Goal: Communication & Community: Answer question/provide support

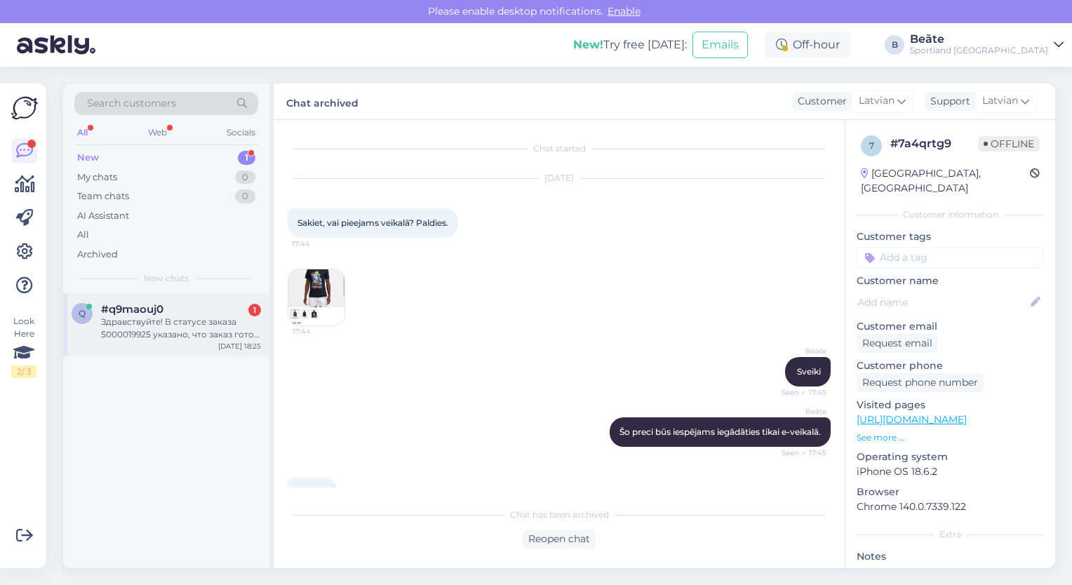
scroll to position [34, 0]
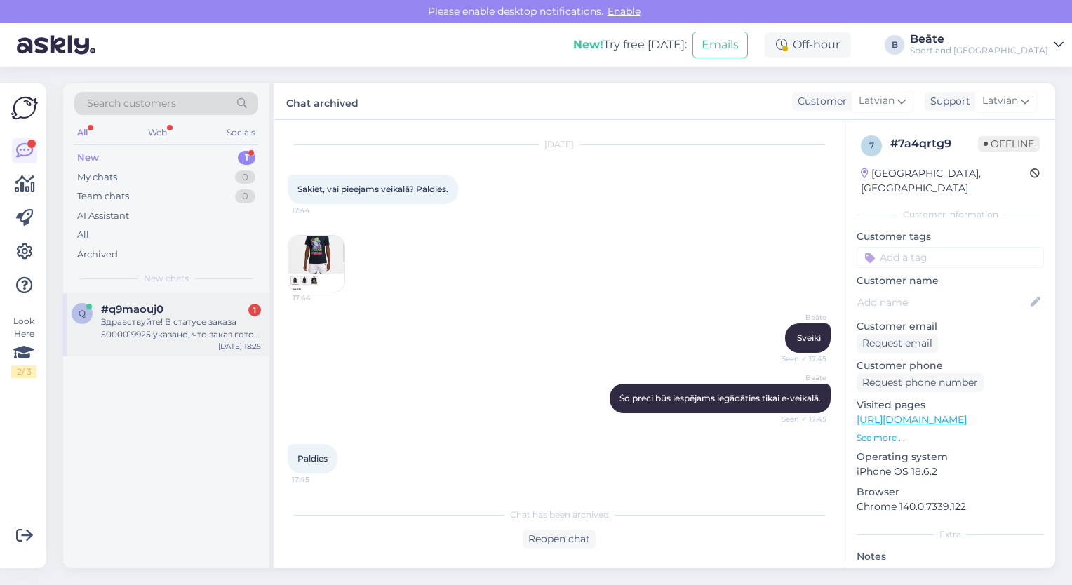
click at [166, 336] on div "Здравствуйте! В статусе заказа 5000019925 указано, что заказ готов к выдаче, но…" at bounding box center [181, 328] width 160 height 25
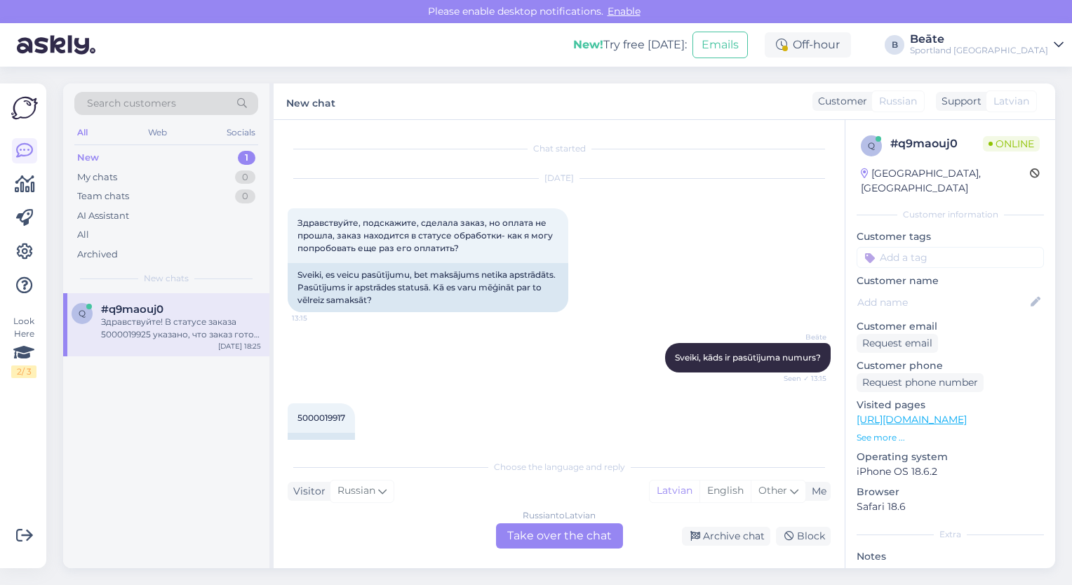
scroll to position [591, 0]
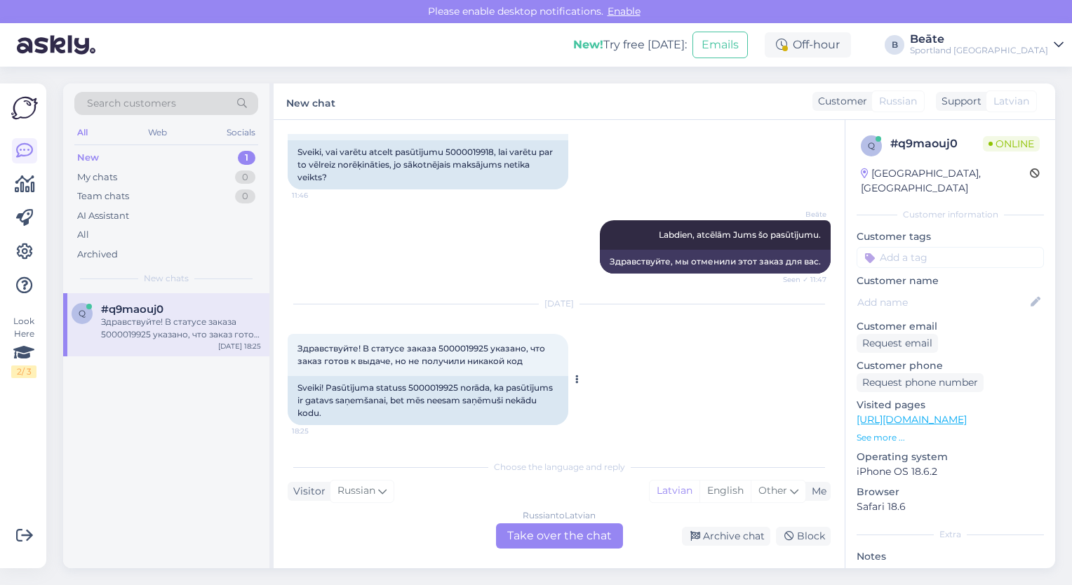
click at [458, 351] on span "Здравствуйте! В статусе заказа 5000019925 указано, что заказ готов к выдаче, но…" at bounding box center [422, 354] width 250 height 23
copy span "5000019925"
click at [534, 537] on div "Russian to Latvian Take over the chat" at bounding box center [559, 535] width 127 height 25
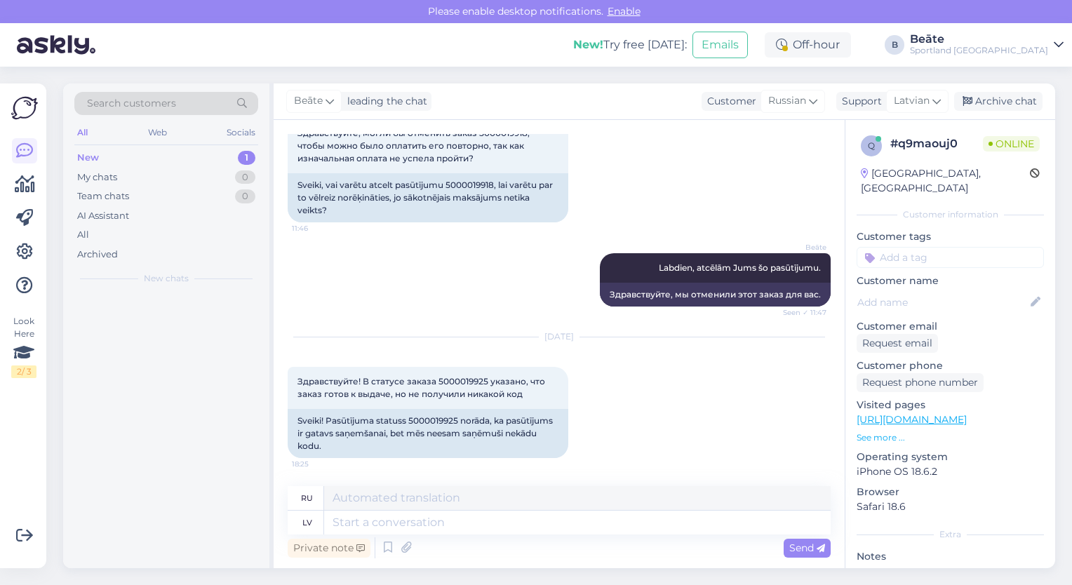
scroll to position [558, 0]
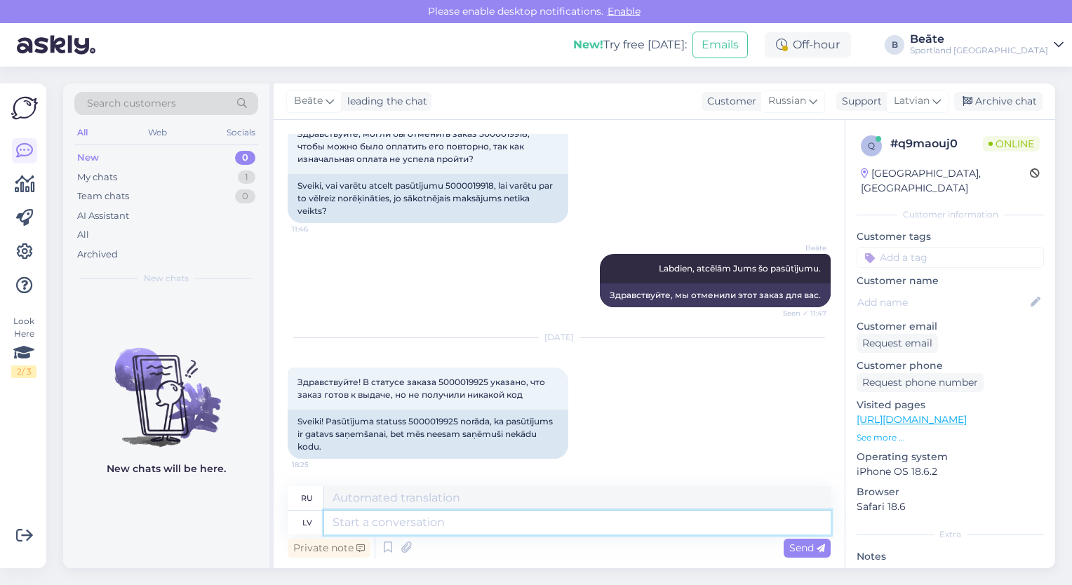
click at [546, 526] on textarea at bounding box center [577, 523] width 506 height 24
type textarea "Sveiki,"
type textarea "Привет,"
type textarea "Sveiki, vadoties p"
type textarea "Привет, гид"
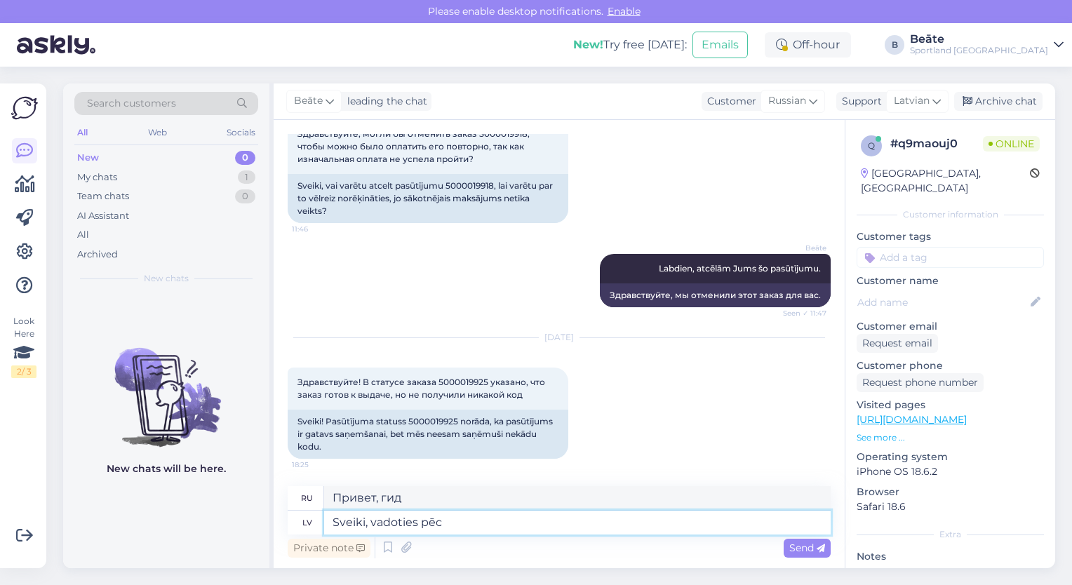
type textarea "Sveiki, vadoties pēc"
type textarea "Здравствуйте, под руководством"
type textarea "Sveiki, vadoties pēc [PERSON_NAME] iz"
type textarea "Здравствуйте, под руководством [PERSON_NAME]"
type textarea "Sveiki, vadoties pēc Omnivas izsekošanas ko"
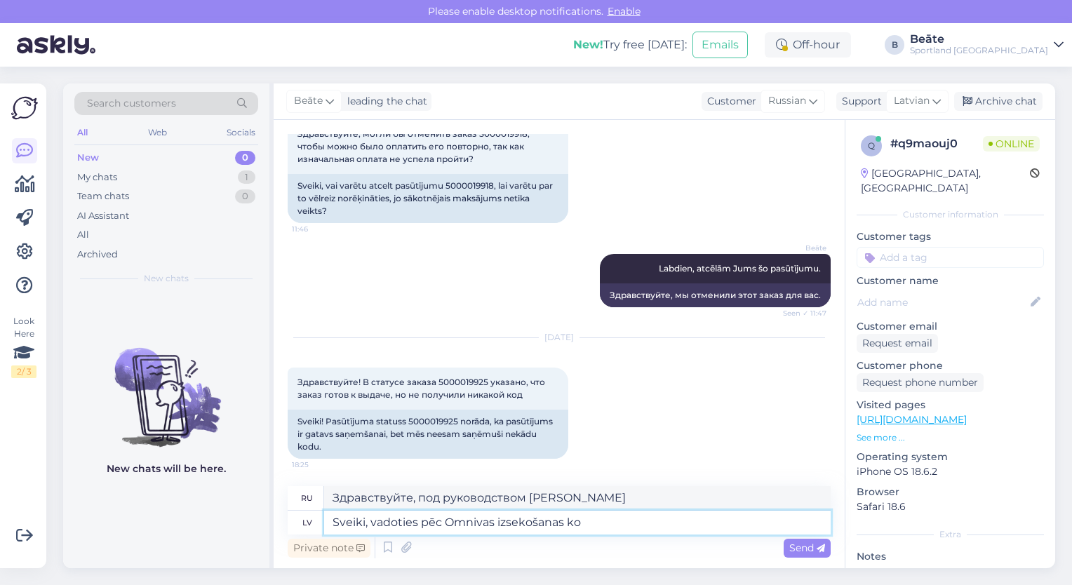
type textarea "Здравствуйте, отслеживание осуществляется с помощью Omniva."
type textarea "Sveiki, vadoties pēc Omnivas izsekošanas koda-"
type textarea "Здравствуйте, на основе кода отслеживания [PERSON_NAME]..."
type textarea "Sveiki, vadoties pēc Omnivas izsekošanas koda -"
type textarea "Здравствуйте, следуйте коду отслеживания [PERSON_NAME] -"
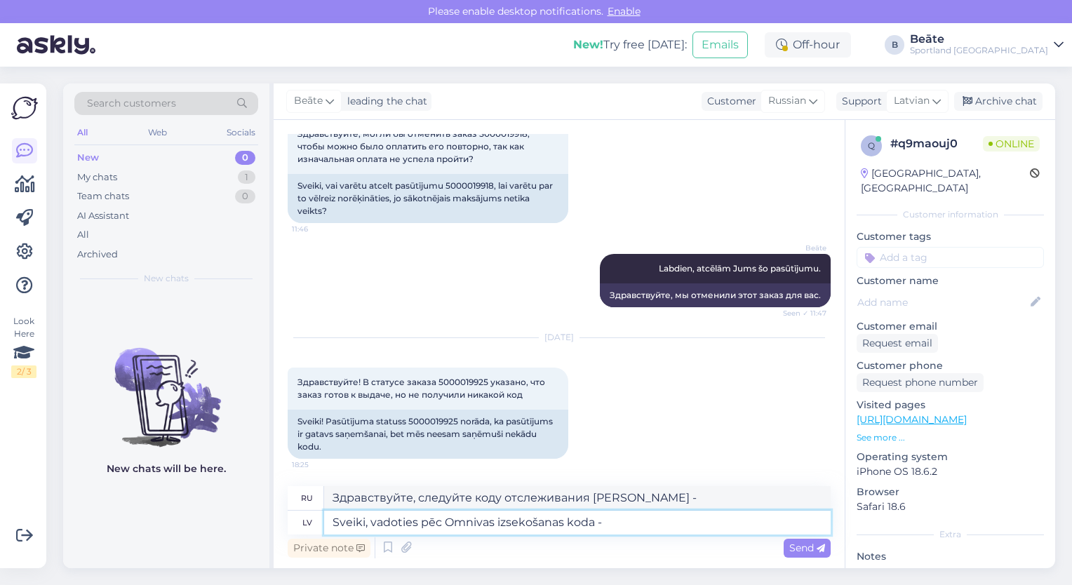
paste textarea "CC853690600EE"
type textarea "Sveiki, vadoties pēc Omnivas izsekošanas koda - CC853690600EE"
type textarea "Здравствуйте, следуйте коду отслеживания Omniva - CC853690600EE"
type textarea "Sveiki, vadoties pēc Omnivas izsekošanas koda - CC853690600EE ,"
type textarea "Здравствуйте, по коду отслеживания Omniva - CC853690600EE,"
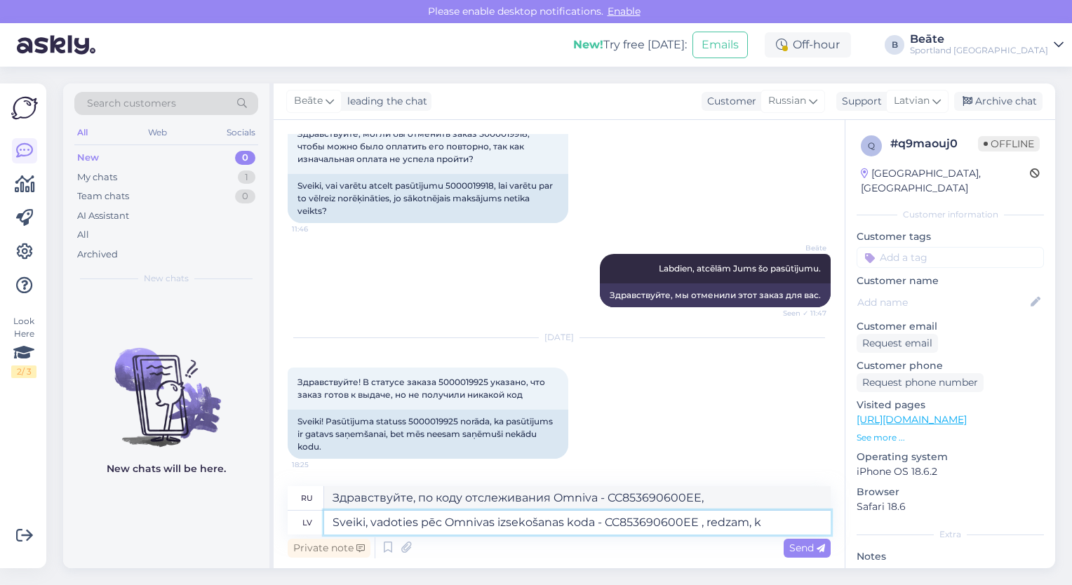
type textarea "Sveiki, vadoties pēc Omnivas izsekošanas koda - CC853690600EE , redzam, ka"
type textarea "Здравствуйте, судя по коду отслеживания Omniva - CC853690600EE, мы видим,"
type textarea "Sveiki, vadoties pēc Omnivas izsekošanas koda - CC853690600EE , redzam, ka J"
type textarea "Здравствуйте, судя по коду отслеживания Omniva - CC853690600EE, мы видим, что"
type textarea "Sveiki, vadoties pēc [PERSON_NAME] izsekošanas koda - CC853690600EE , redzam, k…"
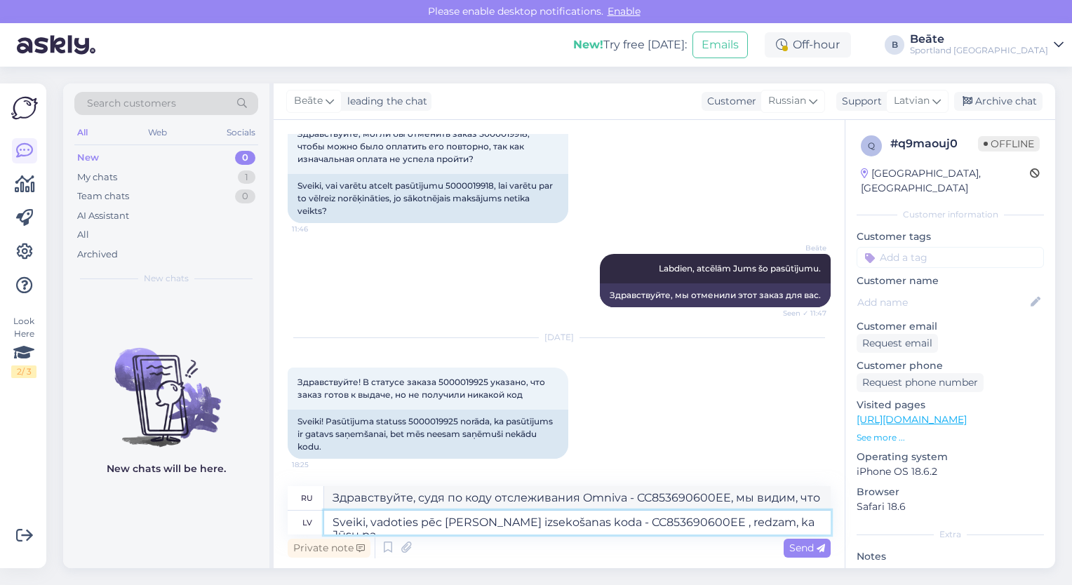
type textarea "Здравствуйте, судя по коду отслеживания Omniva - CC853690600EE, мы видим, что в…"
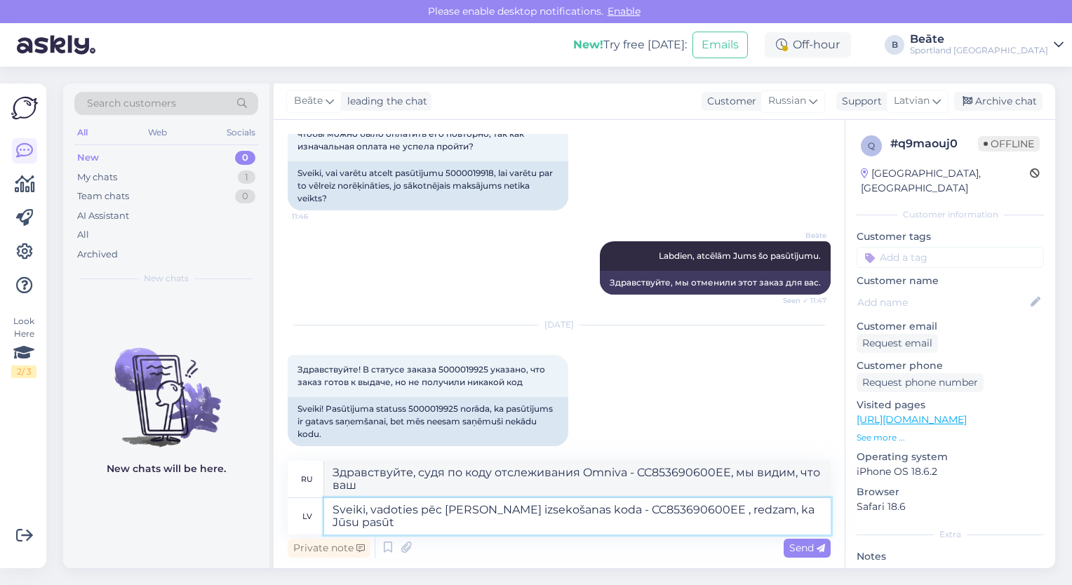
scroll to position [583, 0]
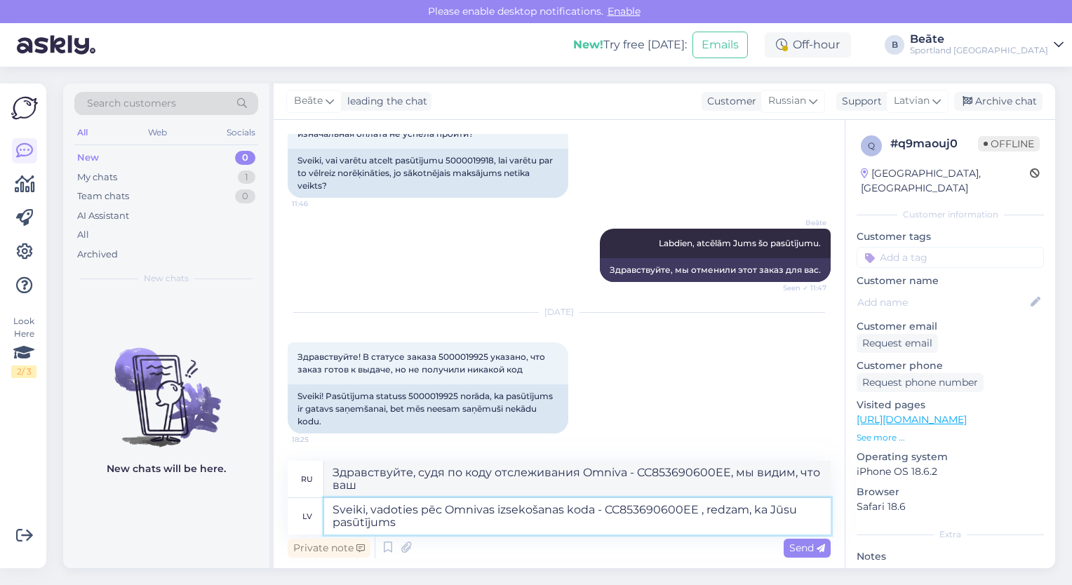
type textarea "Sveiki, vadoties pēc Omnivas izsekošanas koda - CC853690600EE , redzam, ka Jūsu…"
type textarea "Здравствуйте, судя по коду отслеживания Omniva - CC853690600EE, мы видим, что в…"
type textarea "Sveiki, vadoties pēc Omnivas izsekošanas koda - CC853690600EE , redzam, ka Jūsu…"
type textarea "Здравствуйте, судя по коду отслеживания Omniva - CC853690600EE, мы видим, что в…"
type textarea "Sveiki, vadoties pēc Omnivas izsekošanas koda - CC853690600EE , redzam, ka Jūsu…"
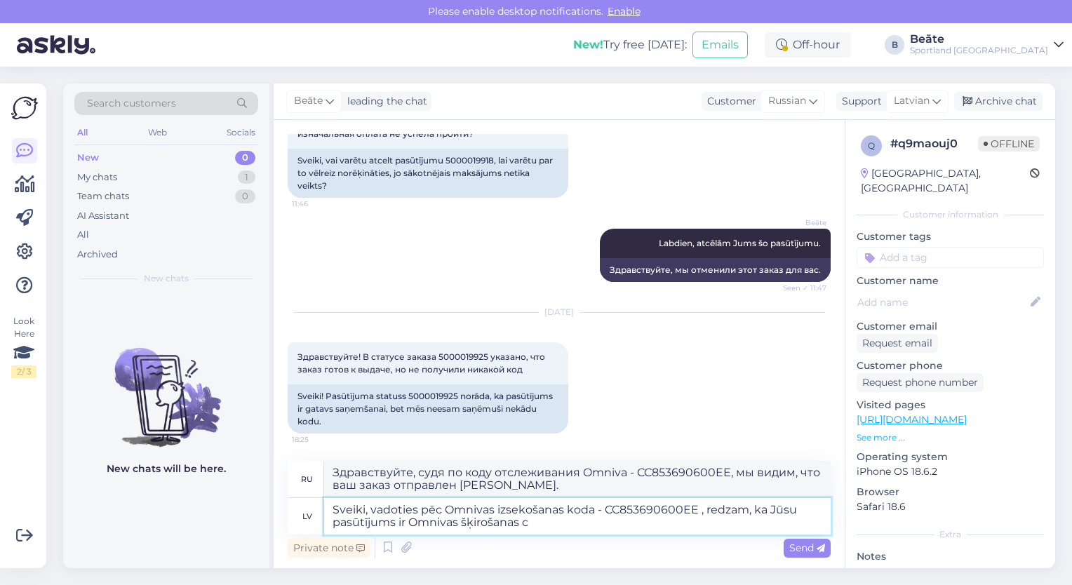
type textarea "Здравствуйте, судя по коду отслеживания Omniva - CC853690600EE, мы видим, что в…"
type textarea "Sveiki, vadoties pēc [PERSON_NAME] izsekošanas koda - CC853690600EE , redzam, k…"
type textarea "Здравствуйте, судя по коду отслеживания Omniva - CC853690600EE, мы видим, что в…"
type textarea "Sveiki, vadoties pēc Omnivas izsekošanas koda - CC853690600EE , redzam, ka Jūsu…"
type textarea "Здравствуйте, судя по коду отслеживания Omniva - CC853690600EE, мы видим, что в…"
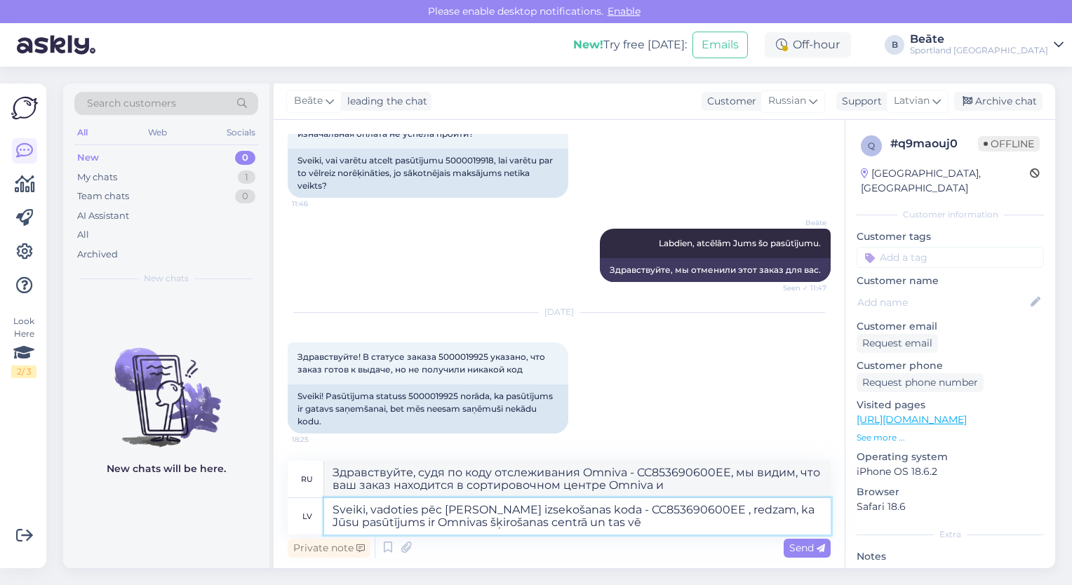
type textarea "Sveiki, vadoties pēc Omnivas izsekošanas koda - CC853690600EE , redzam, ka Jūsu…"
type textarea "Здравствуйте, судя по коду отслеживания Omniva - CC853690600EE, мы видим, что в…"
type textarea "Sveiki, vadoties pēc Omnivas izsekošanas koda - CC853690600EE , redzam, ka Jūsu…"
type textarea "Здравствуйте, судя по коду отслеживания Omniva - CC853690600EE, мы видим, что в…"
type textarea "Sveiki, vadoties pēc Omnivas izsekošanas koda - CC853690600EE , redzam, ka Jūsu…"
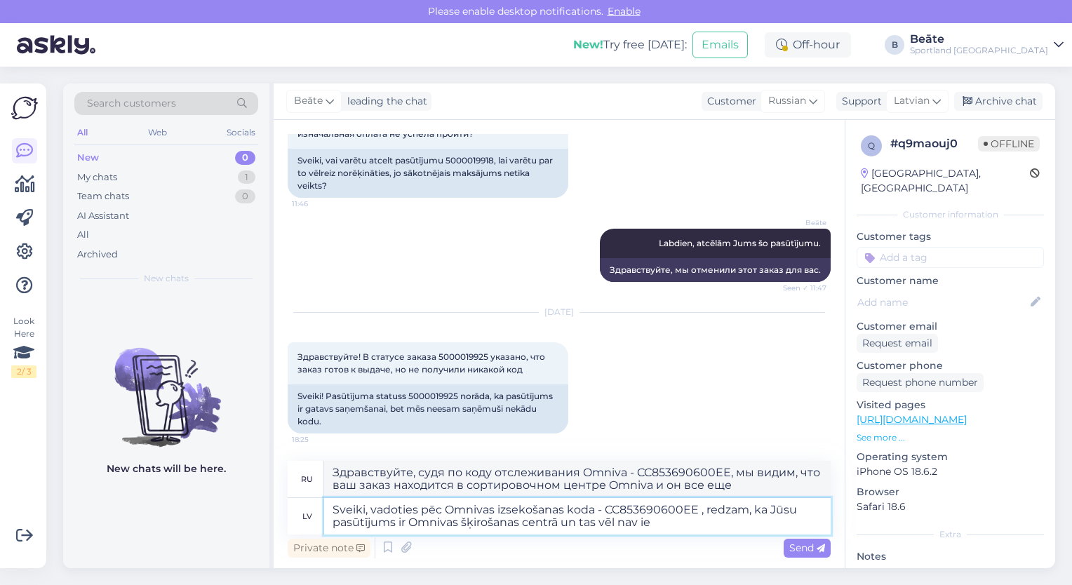
type textarea "Здравствуйте, судя по коду отслеживания Omniva - CC853690600EE, мы видим, что в…"
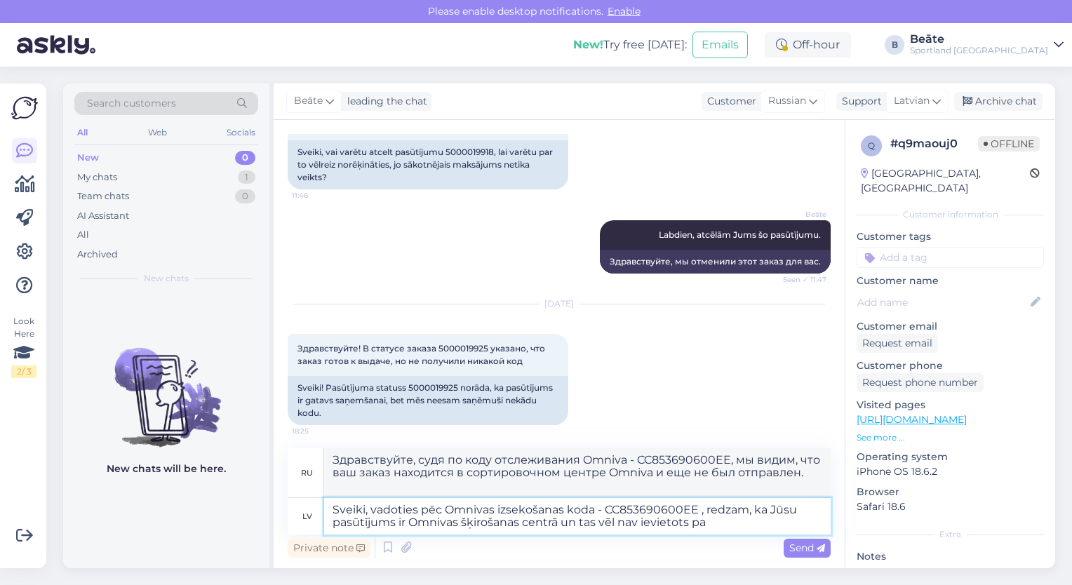
type textarea "Sveiki, vadoties pēc Omnivas izsekošanas koda - CC853690600EE , redzam, ka Jūsu…"
type textarea "Здравствуйте, судя по коду отслеживания Omniva - CC853690600EE, ваш заказ наход…"
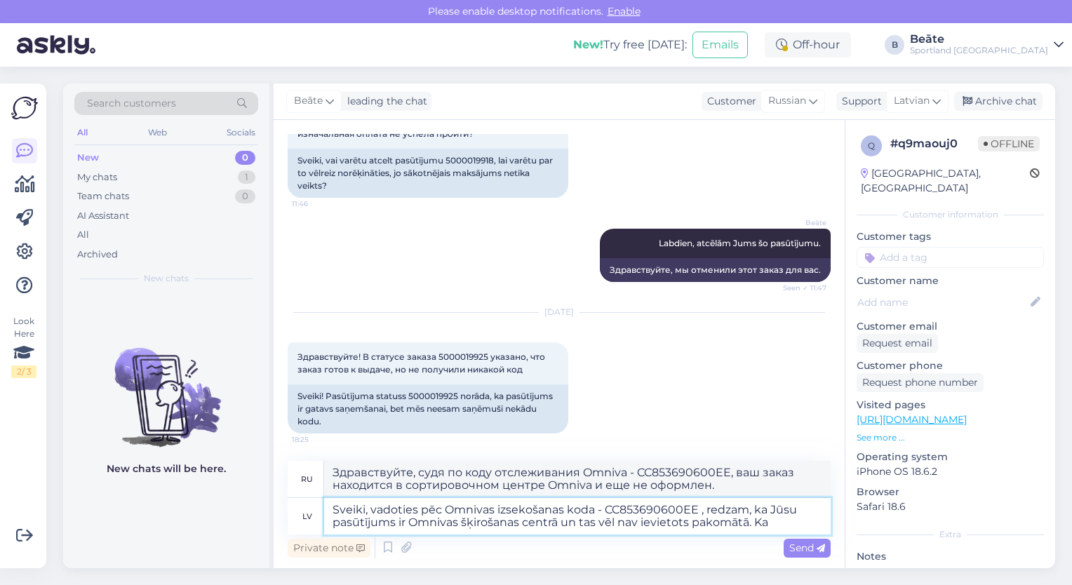
type textarea "Sveiki, vadoties pēc Omnivas izsekošanas koda - CC853690600EE , redzam, ka Jūsu…"
type textarea "Здравствуйте, судя по коду отслеживания Omniva - CC853690600EE, мы видим, что в…"
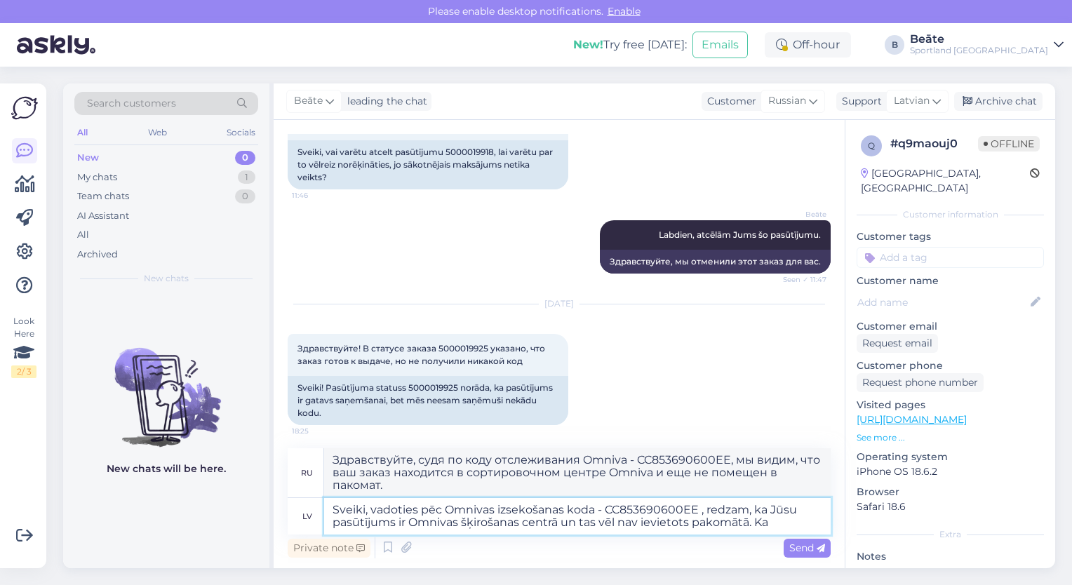
type textarea "Sveiki, vadoties pēc Omnivas izsekošanas koda - CC853690600EE , redzam, ka Jūsu…"
type textarea "Здравствуйте! Судя по коду отслеживания Omniva CC853690600EE, ваш заказ находит…"
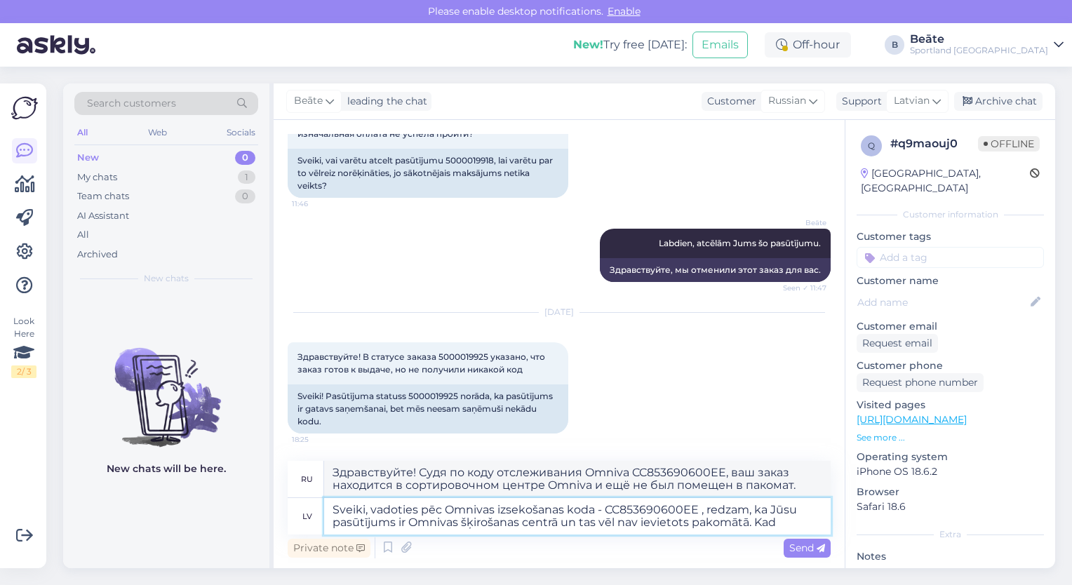
type textarea "Sveiki, vadoties pēc Omnivas izsekošanas koda - CC853690600EE , redzam, ka Jūsu…"
type textarea "Здравствуйте! Судя по коду отслеживания Omniva CC853690600EE, ваш заказ находит…"
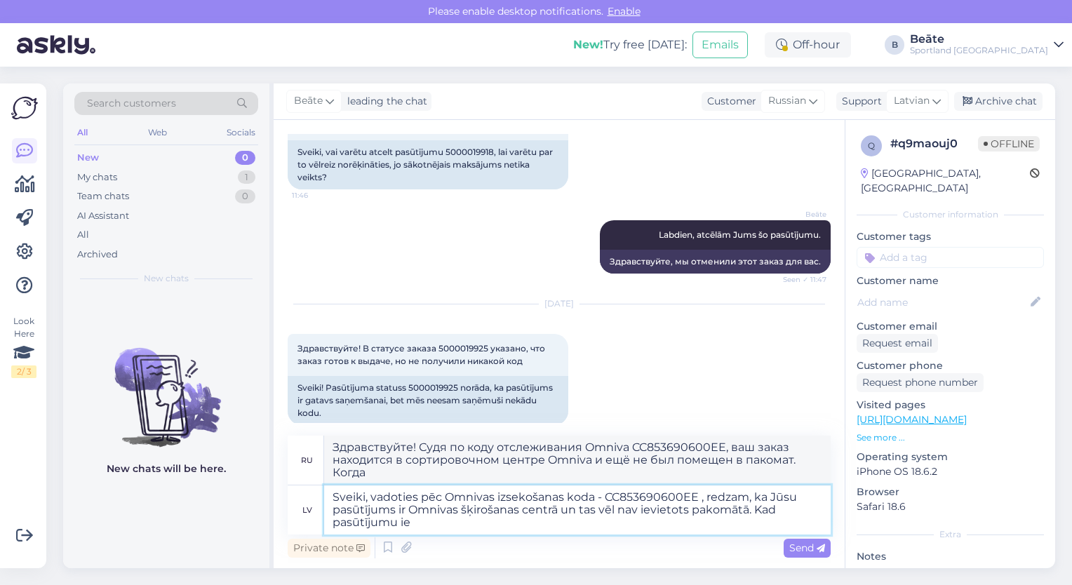
type textarea "Sveiki, vadoties pēc Omnivas izsekošanas koda - CC853690600EE , redzam, ka Jūsu…"
type textarea "Здравствуйте! Судя по коду отслеживания Omniva CC853690600EE, ваш заказ находит…"
type textarea "Sveiki, vadoties pēc Omnivas izsekošanas koda - CC853690600EE , redzam, ka Jūsu…"
type textarea "Здравствуйте! Судя по коду отслеживания Omniva CC853690600EE, ваш заказ находит…"
type textarea "Sveiki, vadoties pēc Omnivas izsekošanas koda - CC853690600EE , redzam, ka Jūsu…"
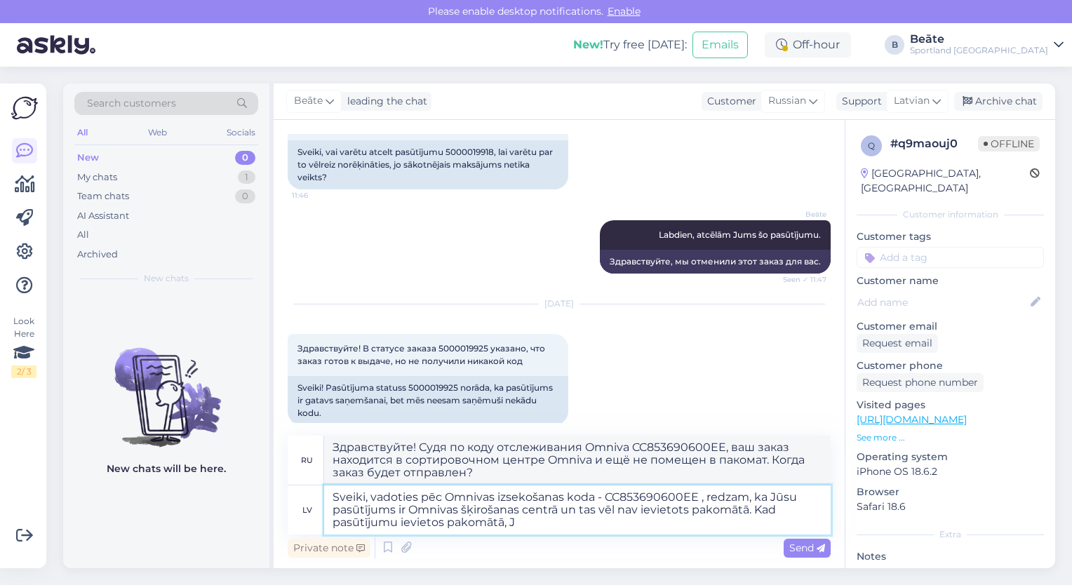
type textarea "Здравствуйте! Судя по коду отслеживания Omniva CC853690600EE, ваш заказ находит…"
type textarea "Sveiki, vadoties pēc Omnivas izsekošanas koda - CC853690600EE , redzam, ka Jūsu…"
type textarea "Здравствуйте! Судя по коду отслеживания Omniva CC853690600EE, ваш заказ находит…"
type textarea "Sveiki, vadoties pēc Omnivas izsekošanas koda - CC853690600EE , redzam, ka Jūsu…"
type textarea "Здравствуйте! Судя по коду отслеживания Omniva CC853690600EE, ваш заказ находит…"
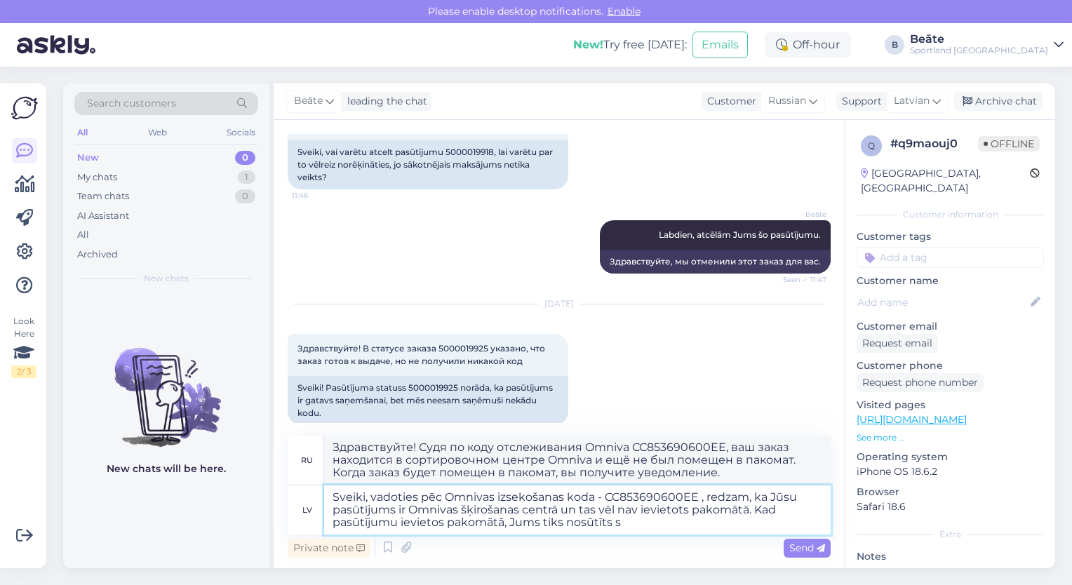
type textarea "Sveiki, vadoties pēc Omnivas izsekošanas koda - CC853690600EE , redzam, ka Jūsu…"
type textarea "Здравствуйте! Судя по коду отслеживания Omniva CC853690600EE, ваш заказ находит…"
type textarea "Sveiki, vadoties pēc Omnivas izsekošanas koda - CC853690600EE , redzam, ka Jūsu…"
type textarea "Здравствуйте! Судя по коду отслеживания Omniva CC853690600EE, ваш заказ находит…"
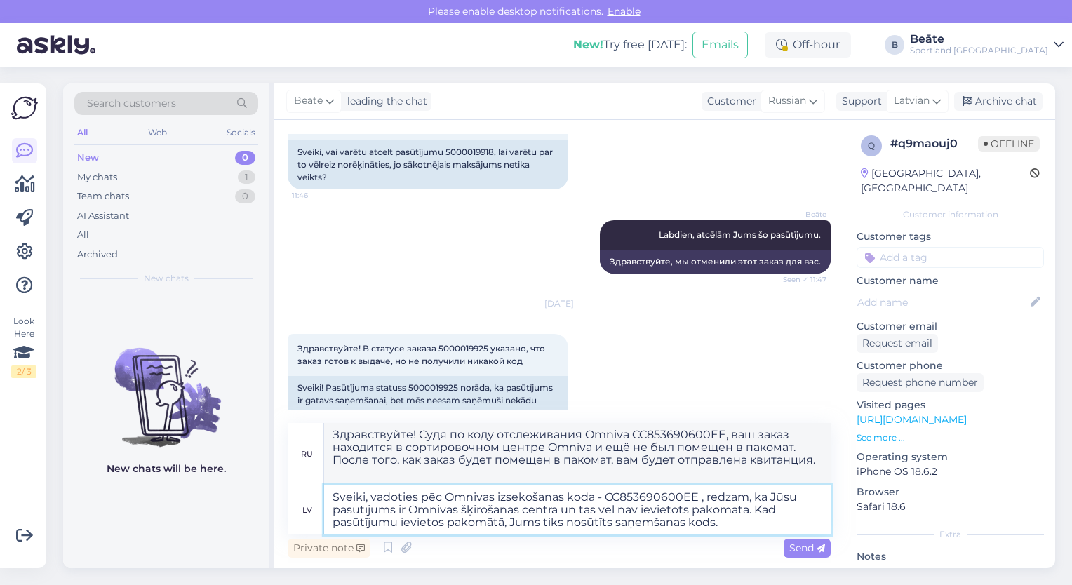
type textarea "Sveiki, vadoties pēc Omnivas izsekošanas koda - CC853690600EE , redzam, ka Jūsu…"
type textarea "Здравствуйте! Судя по коду отслеживания Omniva CC853690600EE, ваш заказ находит…"
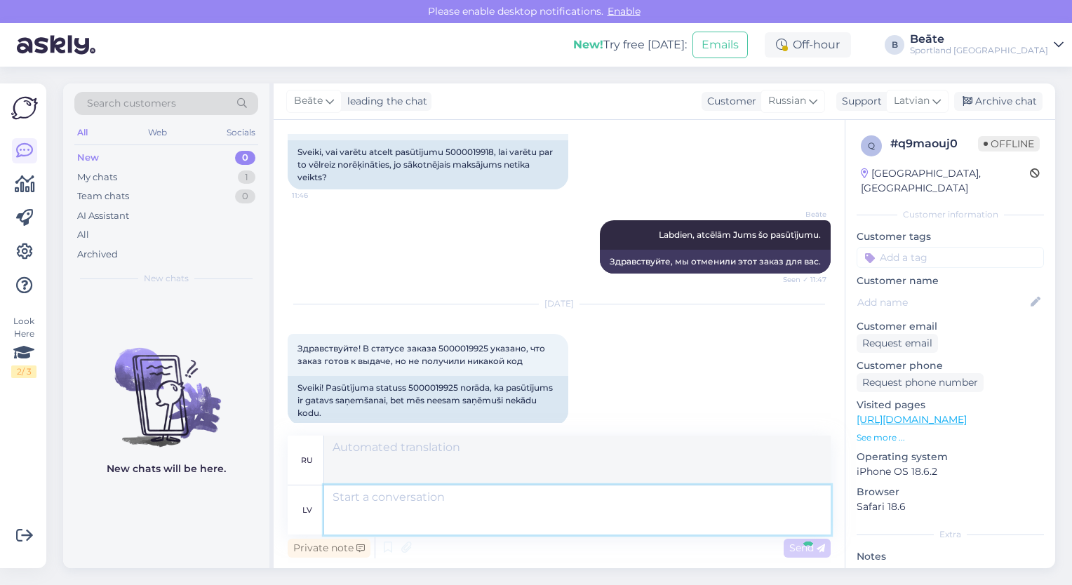
scroll to position [743, 0]
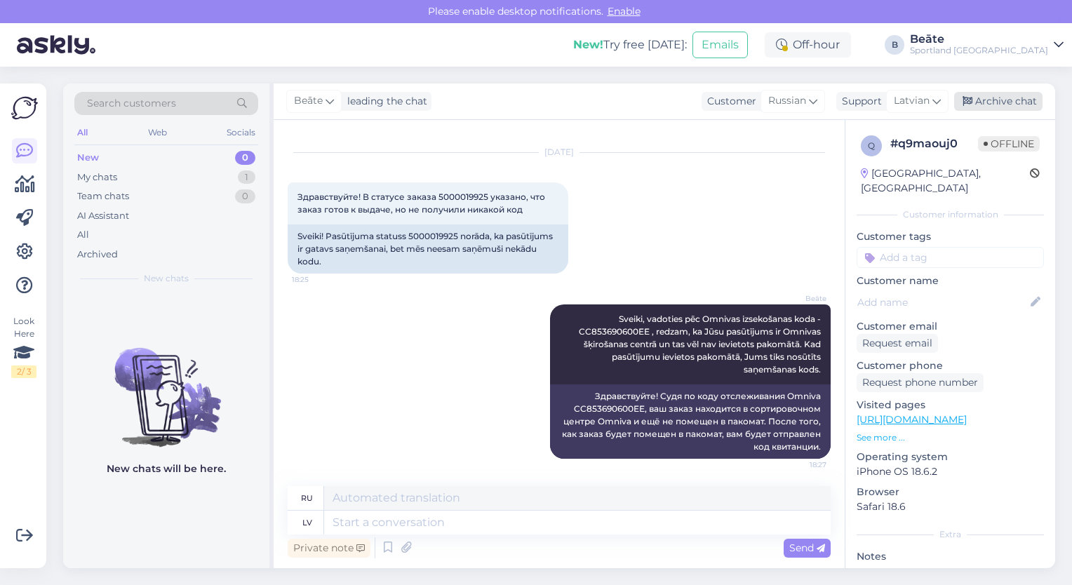
click at [995, 105] on div "Archive chat" at bounding box center [998, 101] width 88 height 19
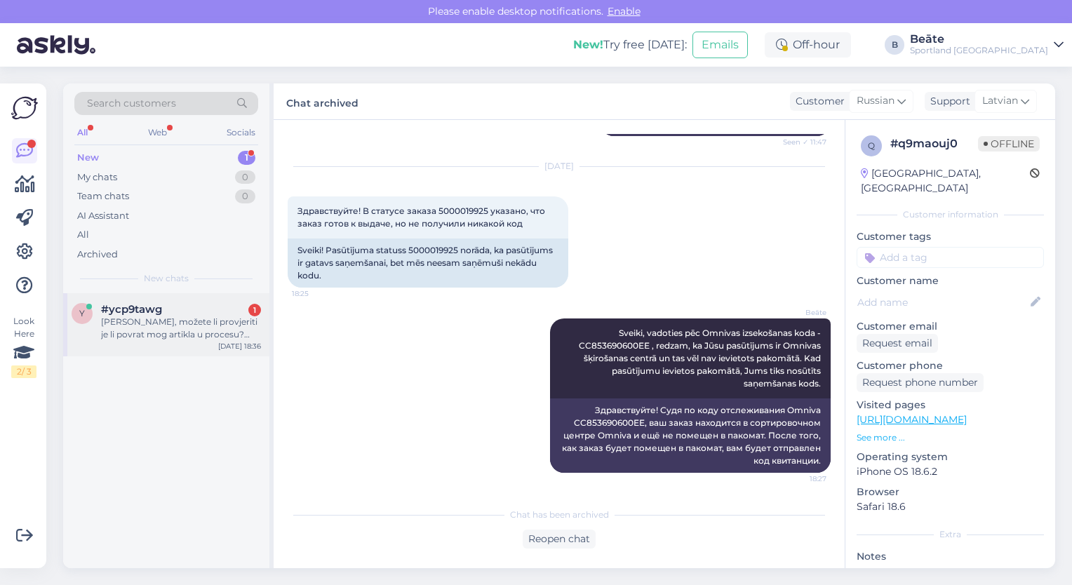
click at [154, 323] on div "[PERSON_NAME], možete li provjeriti je li povrat mog artikla u procesu? Dobio s…" at bounding box center [181, 328] width 160 height 25
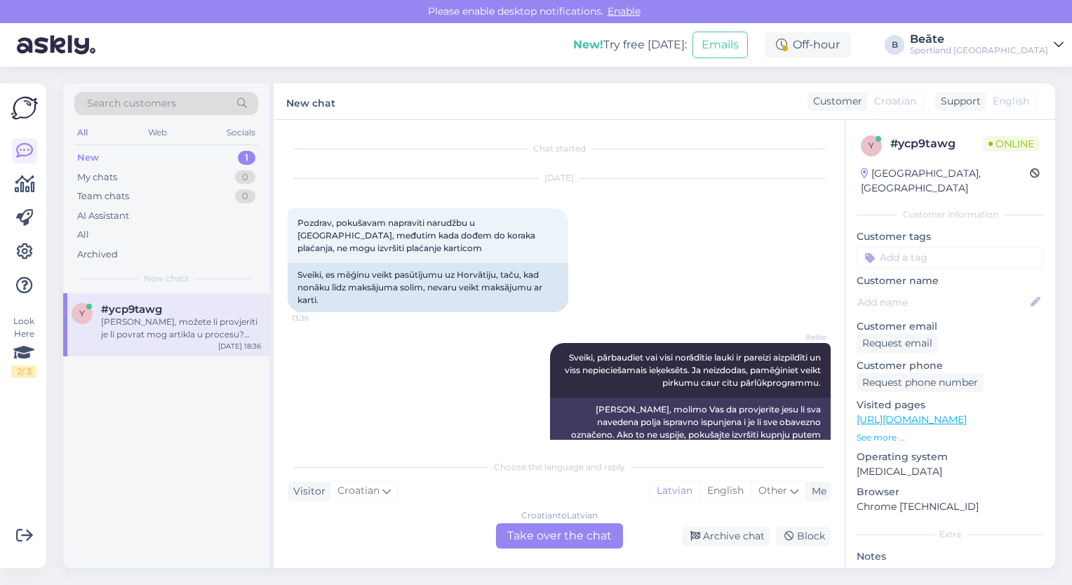
scroll to position [3563, 0]
